Goal: Task Accomplishment & Management: Manage account settings

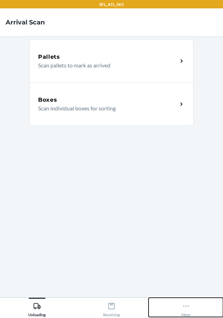
click at [187, 306] on icon at bounding box center [186, 306] width 8 height 8
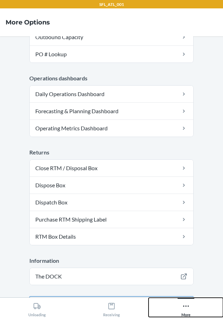
scroll to position [188, 0]
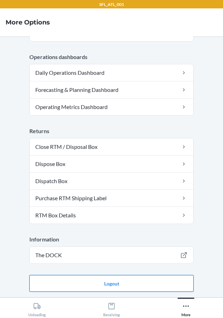
click at [169, 278] on button "Logout" at bounding box center [111, 283] width 164 height 17
